Goal: Information Seeking & Learning: Find specific fact

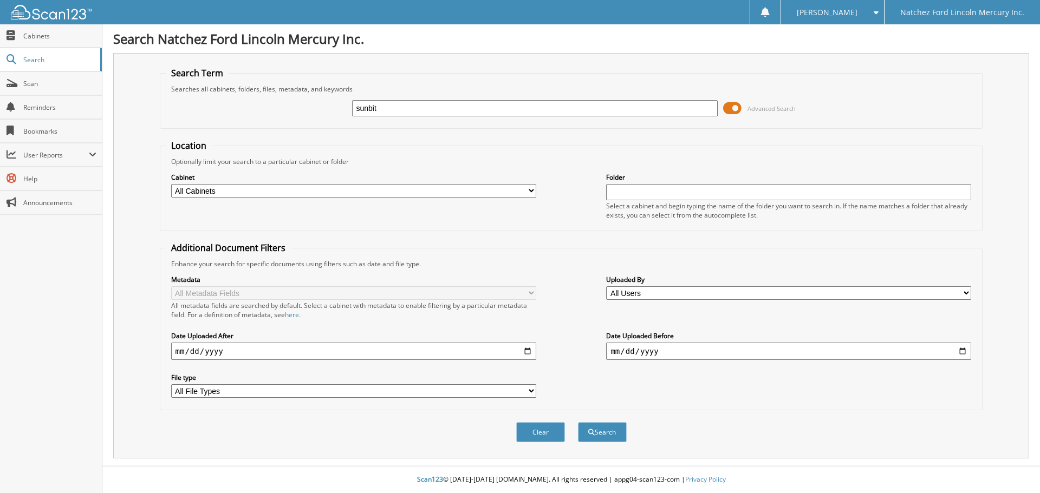
type input "sunbit"
click at [578, 422] on button "Search" at bounding box center [602, 432] width 49 height 20
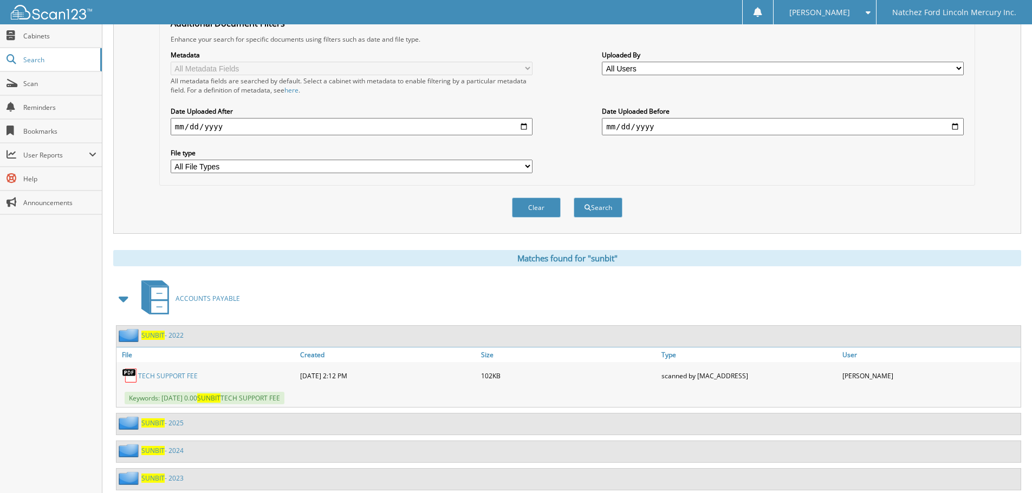
scroll to position [255, 0]
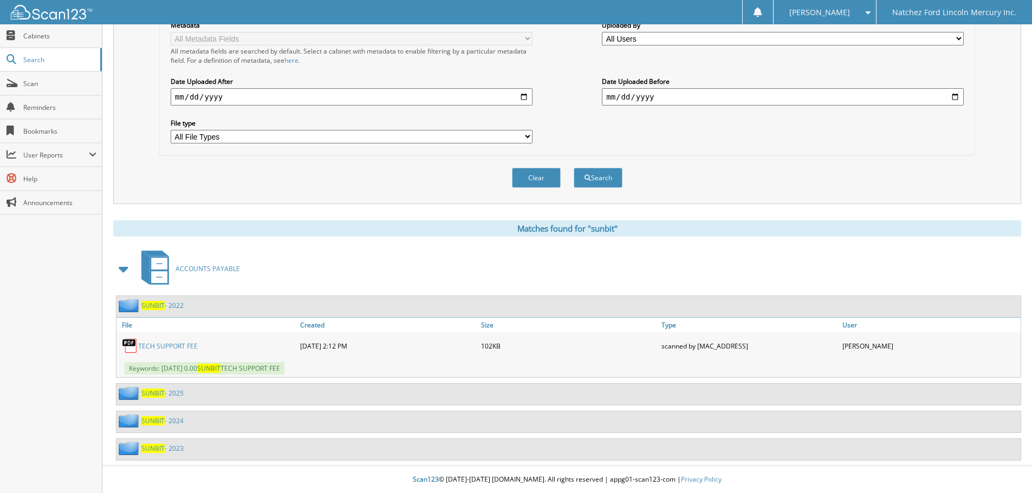
click at [176, 394] on link "SUNBIT - 2025" at bounding box center [162, 393] width 42 height 9
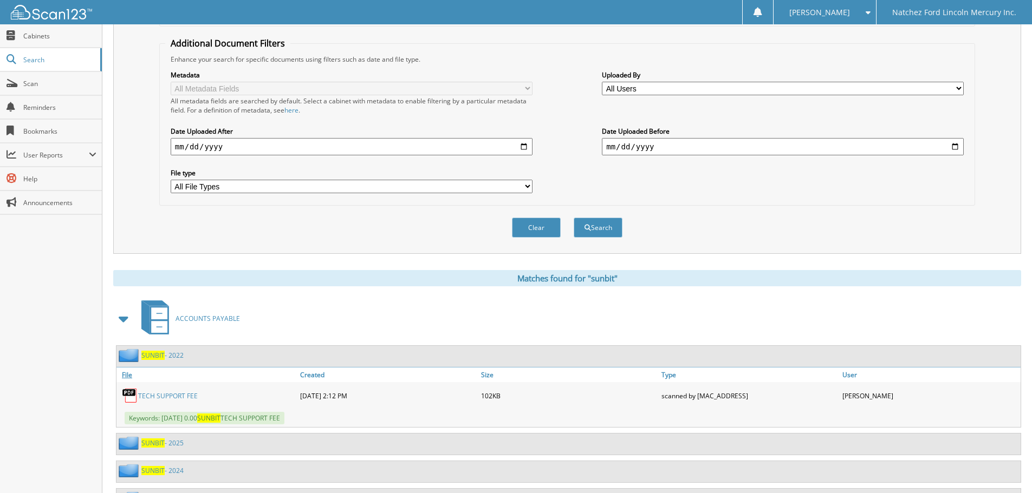
scroll to position [255, 0]
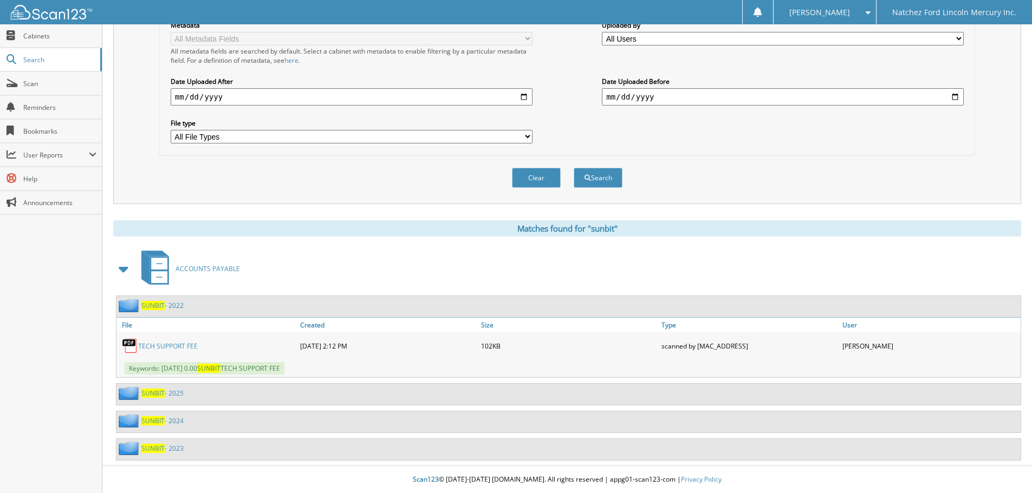
click at [166, 420] on link "SUNBIT - 2024" at bounding box center [162, 420] width 42 height 9
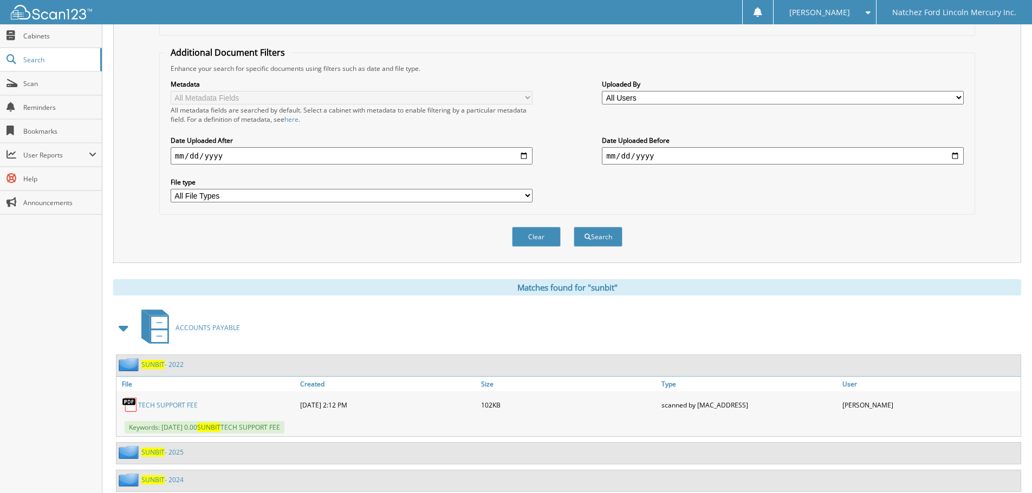
scroll to position [255, 0]
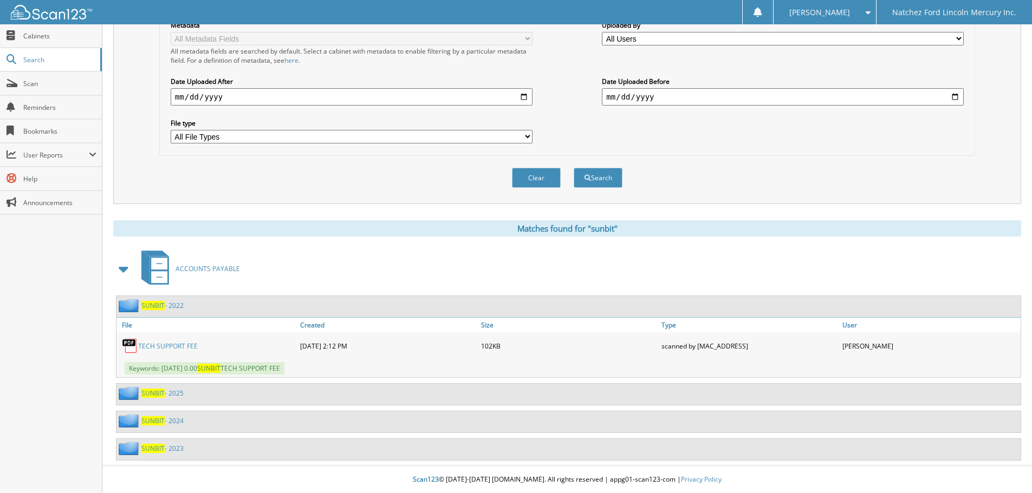
click at [171, 345] on link "TECH SUPPORT FEE" at bounding box center [168, 346] width 60 height 9
click at [54, 36] on span "Cabinets" at bounding box center [59, 35] width 73 height 9
